Goal: Task Accomplishment & Management: Use online tool/utility

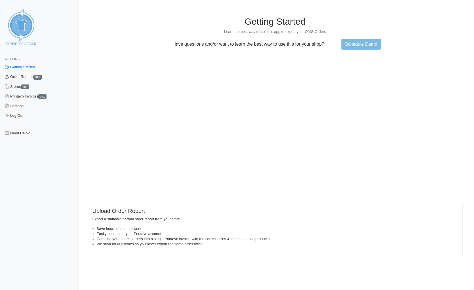
click at [22, 75] on link "Order Reports 371" at bounding box center [39, 77] width 79 height 10
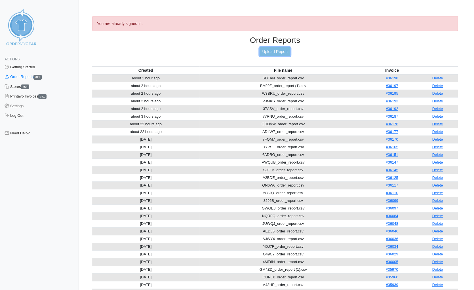
click at [276, 50] on link "Upload Report" at bounding box center [275, 51] width 31 height 9
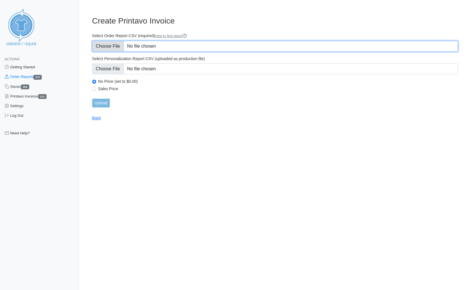
click at [111, 44] on input "Select Order Report CSV (required) How to find report" at bounding box center [275, 46] width 366 height 11
type input "C:\fakepath\CANYC_order_report.csv"
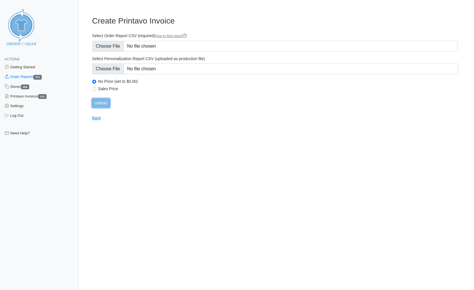
click at [99, 103] on input "Upload" at bounding box center [101, 103] width 18 height 9
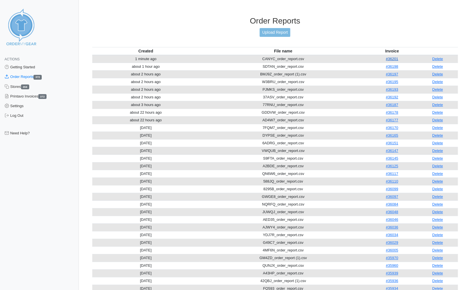
click at [393, 57] on link "#36201" at bounding box center [392, 59] width 12 height 4
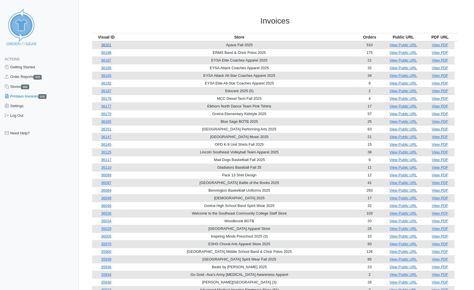
click at [108, 45] on link "36201" at bounding box center [106, 45] width 10 height 4
